Goal: Information Seeking & Learning: Learn about a topic

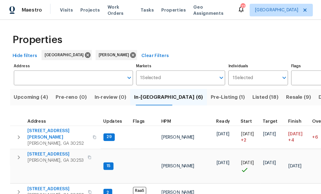
click at [32, 80] on span "Upcoming (4)" at bounding box center [26, 83] width 29 height 8
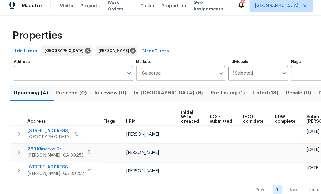
click at [72, 79] on span "Pre-reno (0)" at bounding box center [61, 83] width 27 height 8
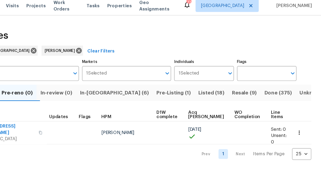
click at [296, 111] on button "button" at bounding box center [302, 117] width 12 height 12
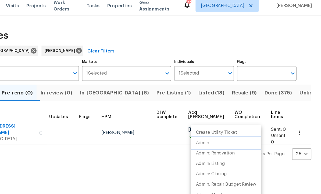
click at [209, 123] on li "Admin" at bounding box center [239, 125] width 60 height 9
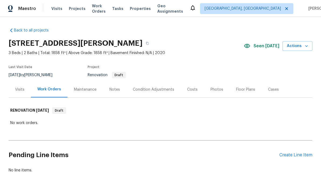
click at [161, 90] on div "Condition Adjustments" at bounding box center [153, 89] width 41 height 5
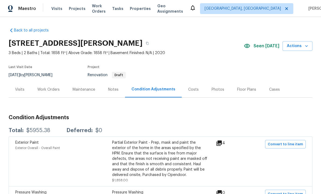
click at [192, 88] on div "Costs" at bounding box center [193, 89] width 10 height 5
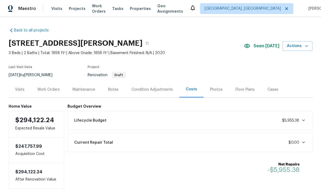
click at [151, 89] on div "Condition Adjustments" at bounding box center [151, 89] width 41 height 5
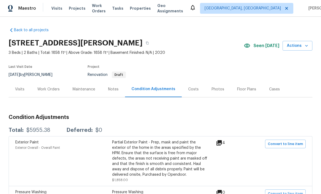
click at [45, 87] on div "Work Orders" at bounding box center [48, 89] width 22 height 5
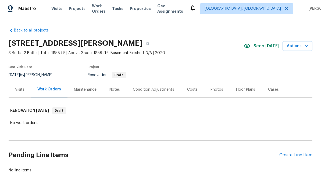
click at [24, 87] on div "Visits" at bounding box center [19, 89] width 9 height 5
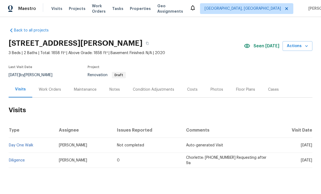
scroll to position [10, 0]
click at [17, 158] on link "Diligence" at bounding box center [17, 160] width 16 height 4
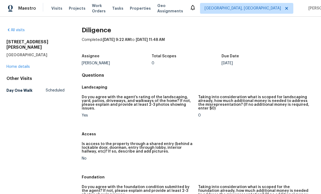
scroll to position [0, 0]
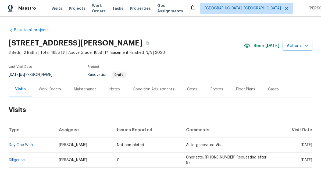
scroll to position [10, 0]
click at [154, 87] on div "Condition Adjustments" at bounding box center [153, 89] width 41 height 5
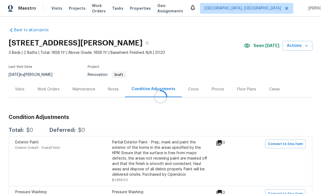
scroll to position [11, 0]
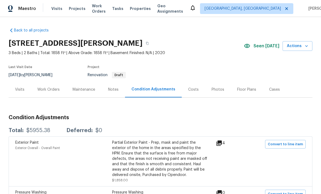
click at [55, 81] on div "Work Orders" at bounding box center [48, 89] width 35 height 16
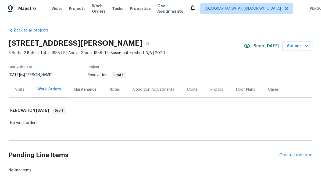
scroll to position [10, 0]
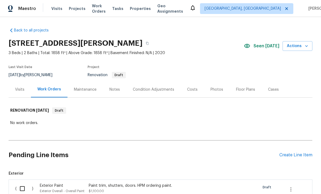
click at [149, 91] on div "Condition Adjustments" at bounding box center [153, 89] width 41 height 5
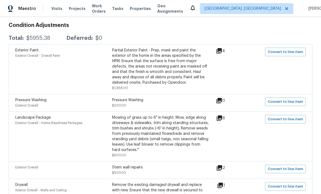
scroll to position [90, 0]
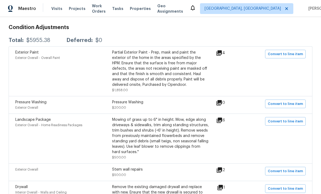
click at [168, 68] on div "Partial Exterior Paint - Prep, mask and paint the exterior of the home in the a…" at bounding box center [160, 69] width 97 height 38
click at [221, 55] on icon at bounding box center [219, 53] width 6 height 6
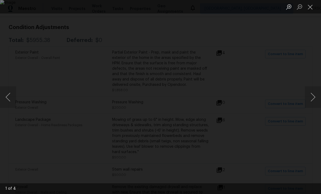
click at [8, 94] on button "Previous image" at bounding box center [8, 96] width 16 height 21
click at [8, 96] on button "Previous image" at bounding box center [8, 96] width 16 height 21
click at [6, 97] on button "Previous image" at bounding box center [8, 96] width 16 height 21
click at [9, 95] on button "Previous image" at bounding box center [8, 96] width 16 height 21
click at [311, 6] on button "Close lightbox" at bounding box center [309, 6] width 11 height 9
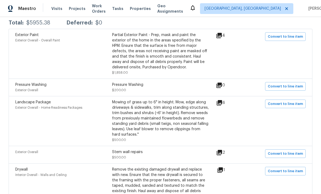
scroll to position [109, 0]
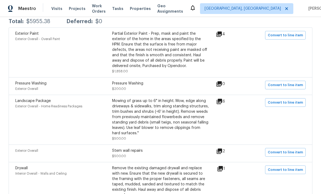
click at [222, 101] on icon at bounding box center [218, 101] width 5 height 5
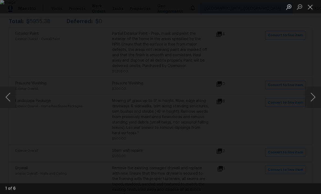
click at [313, 98] on button "Next image" at bounding box center [312, 96] width 16 height 21
click at [314, 96] on button "Next image" at bounding box center [312, 96] width 16 height 21
click at [313, 99] on button "Next image" at bounding box center [312, 96] width 16 height 21
click at [309, 98] on button "Next image" at bounding box center [312, 96] width 16 height 21
click at [312, 97] on button "Next image" at bounding box center [312, 96] width 16 height 21
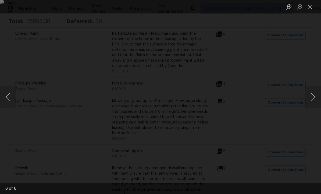
click at [311, 101] on button "Next image" at bounding box center [312, 96] width 16 height 21
click at [309, 101] on button "Next image" at bounding box center [312, 96] width 16 height 21
click at [312, 10] on button "Close lightbox" at bounding box center [309, 6] width 11 height 9
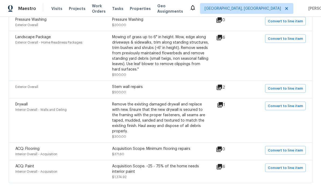
scroll to position [18, 0]
